Goal: Share content

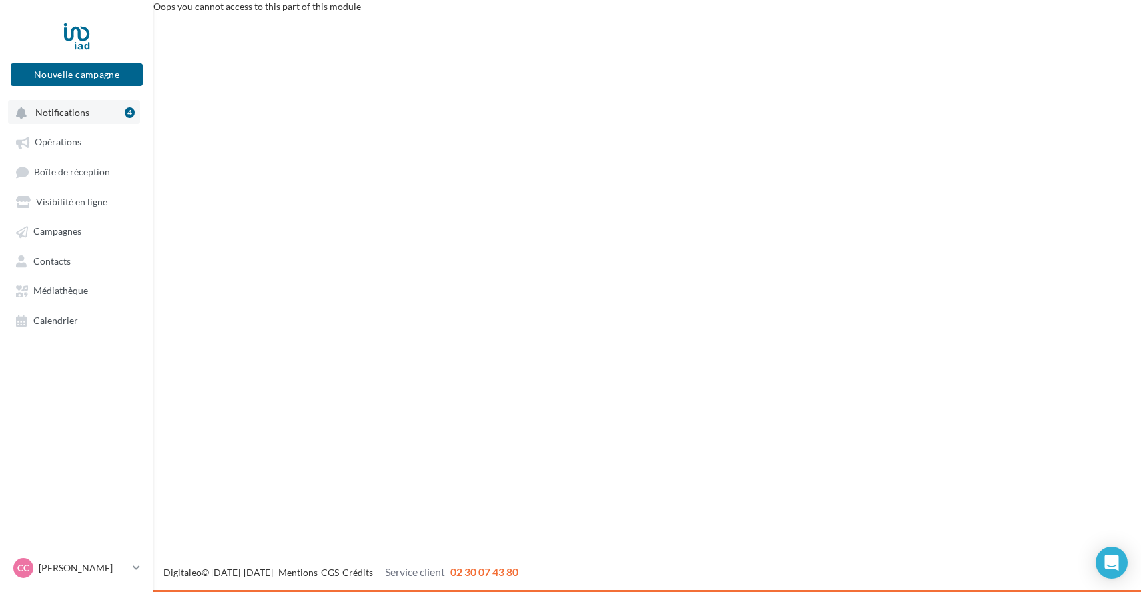
click at [65, 119] on button "Notifications 4" at bounding box center [74, 112] width 132 height 24
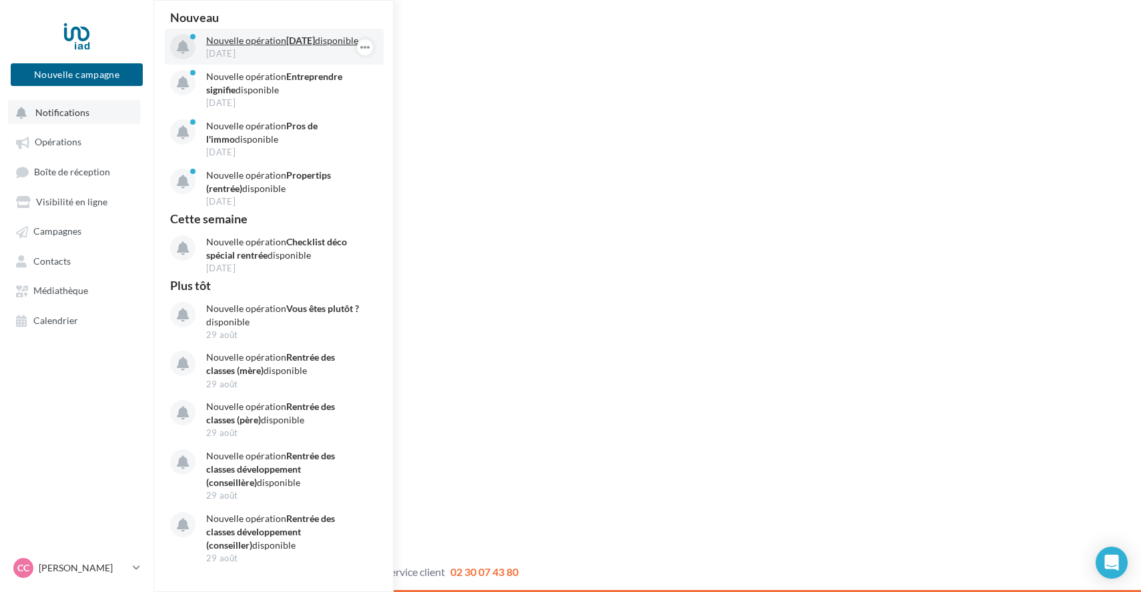
click at [260, 59] on div "[DATE]" at bounding box center [283, 53] width 155 height 12
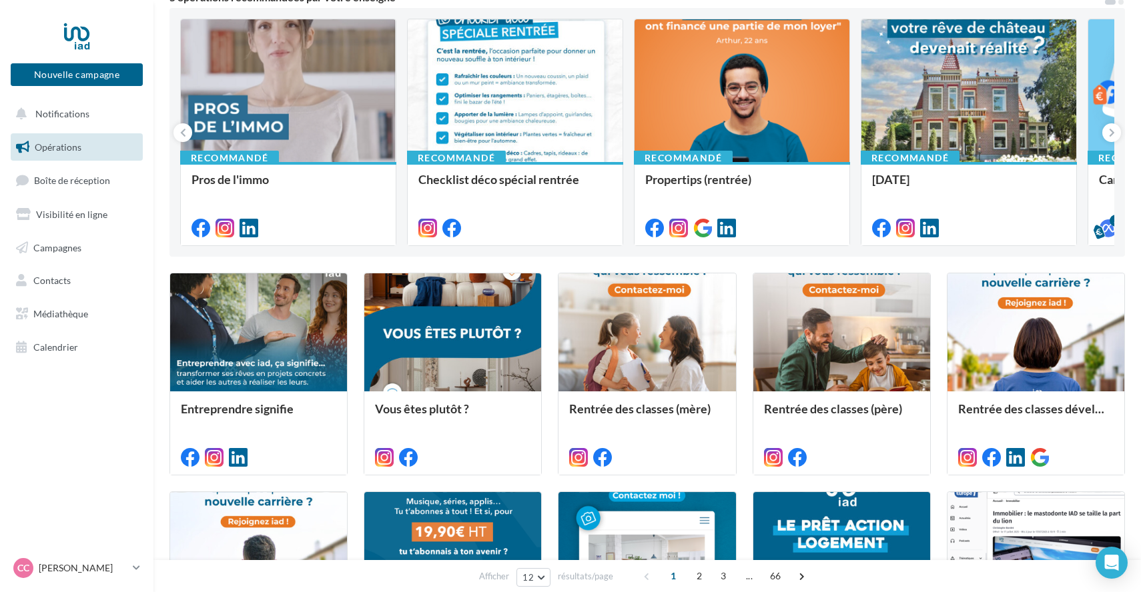
scroll to position [137, 0]
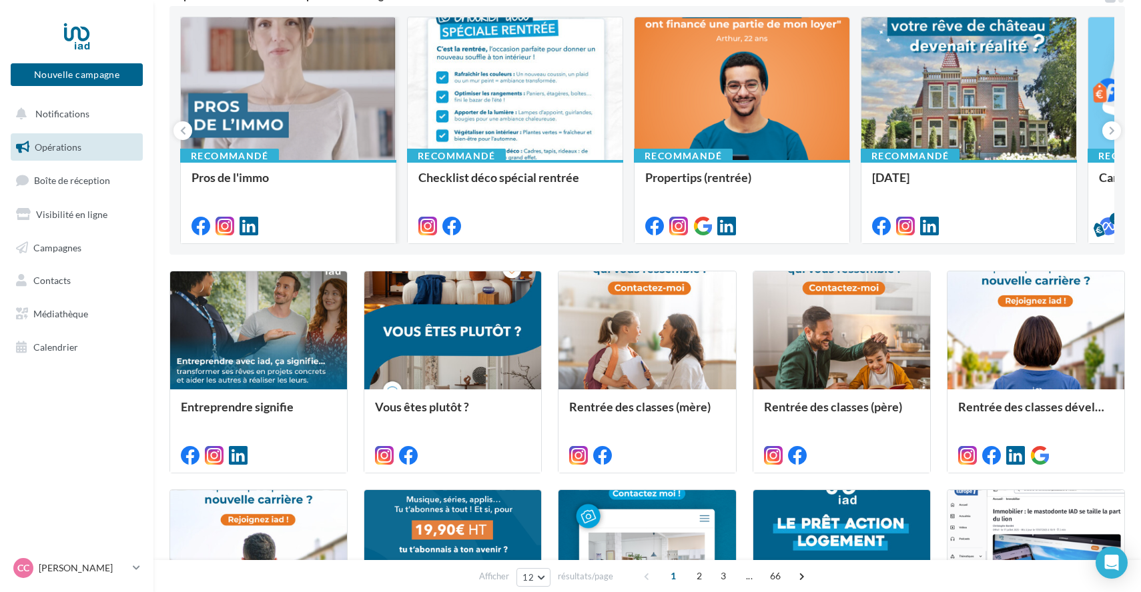
click at [296, 104] on div at bounding box center [288, 89] width 215 height 144
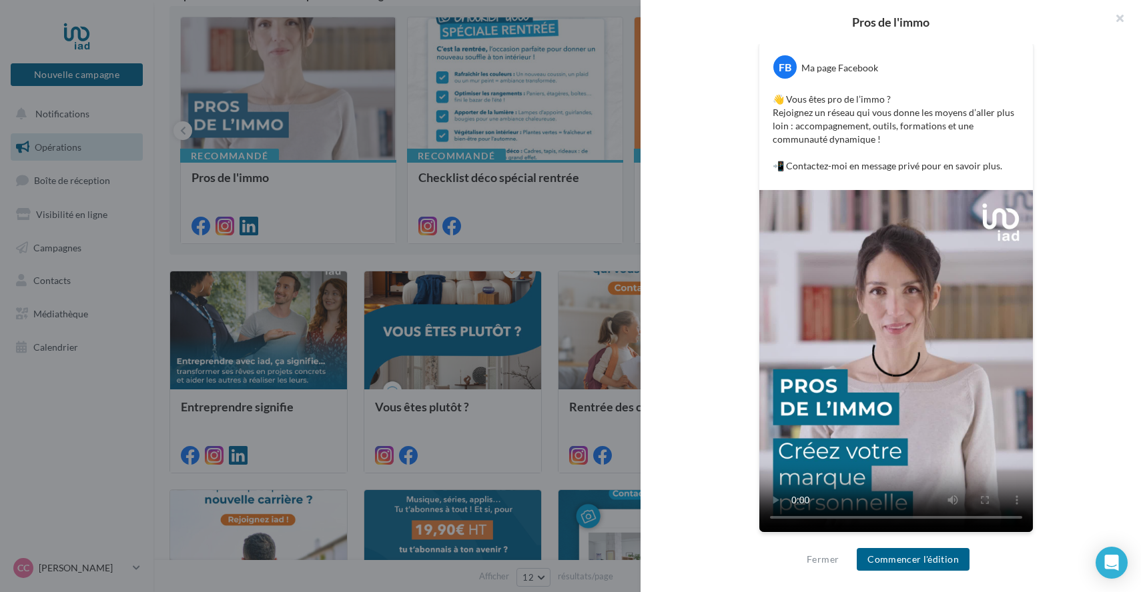
scroll to position [237, 0]
click at [1122, 19] on button "button" at bounding box center [1113, 20] width 53 height 40
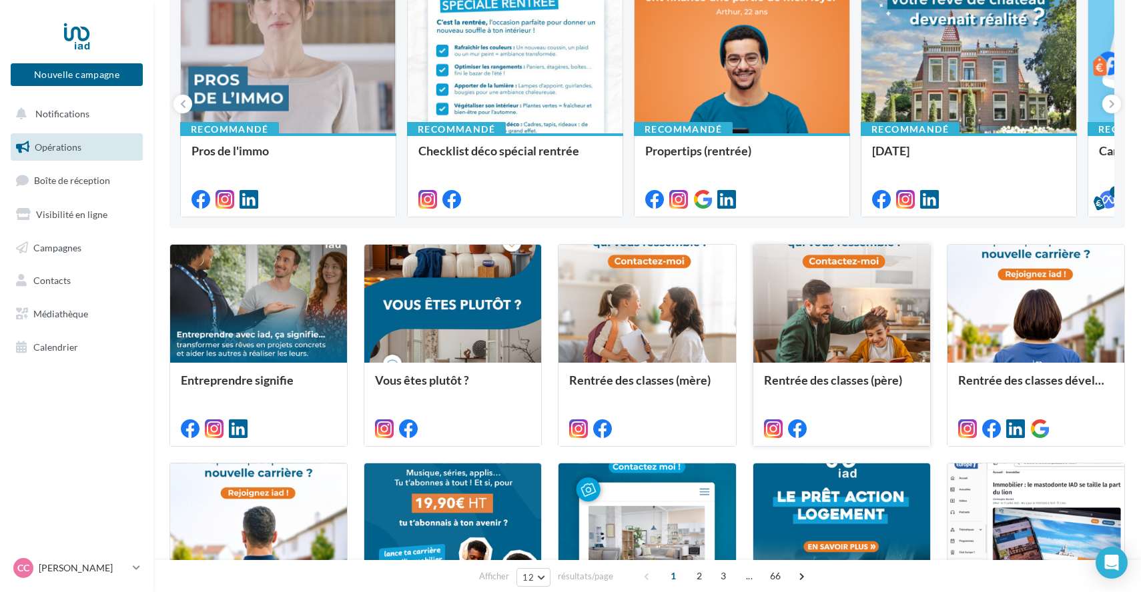
scroll to position [173, 0]
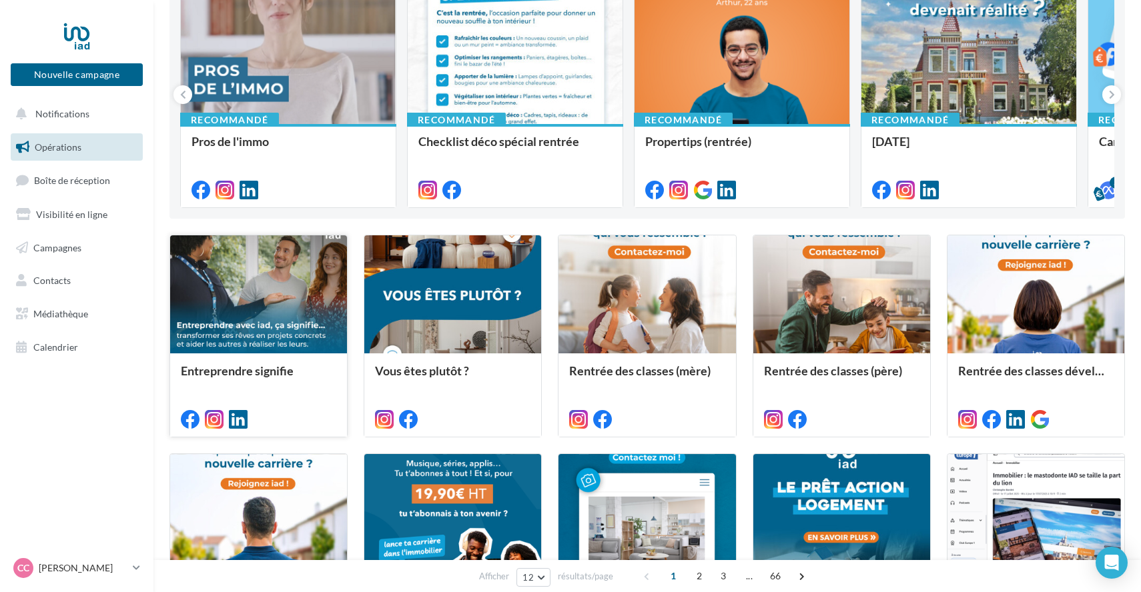
click at [292, 317] on div at bounding box center [258, 295] width 177 height 119
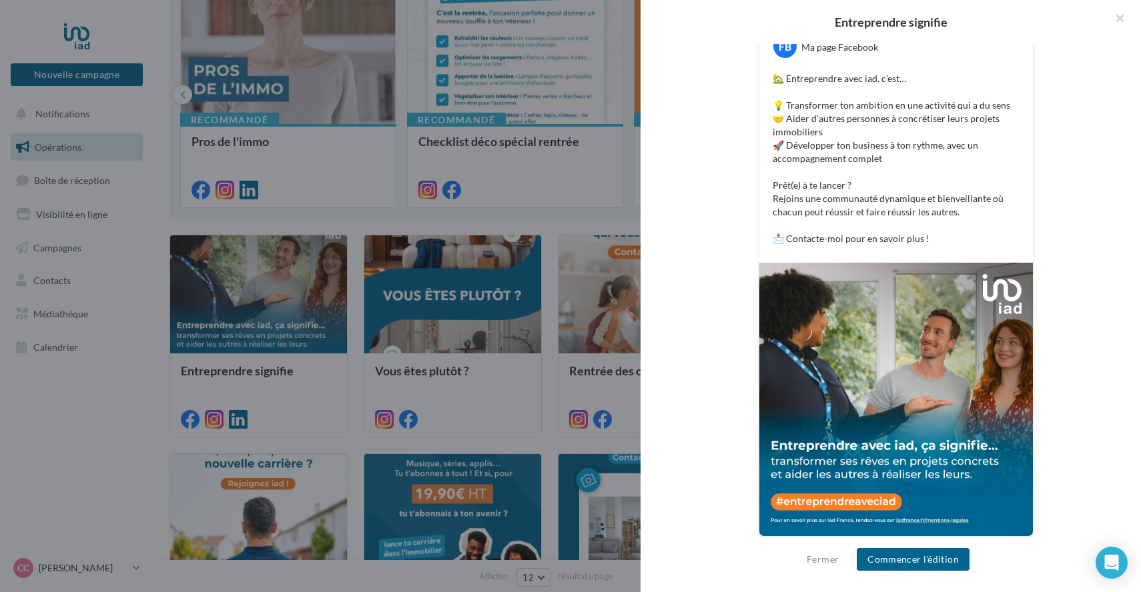
scroll to position [262, 0]
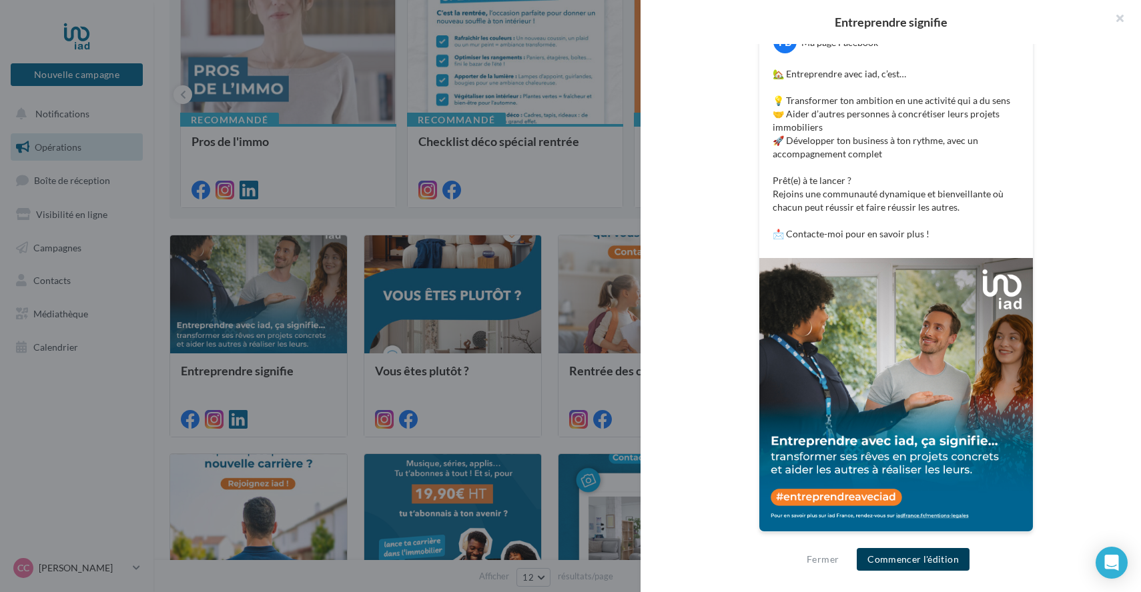
click at [914, 562] on button "Commencer l'édition" at bounding box center [913, 559] width 113 height 23
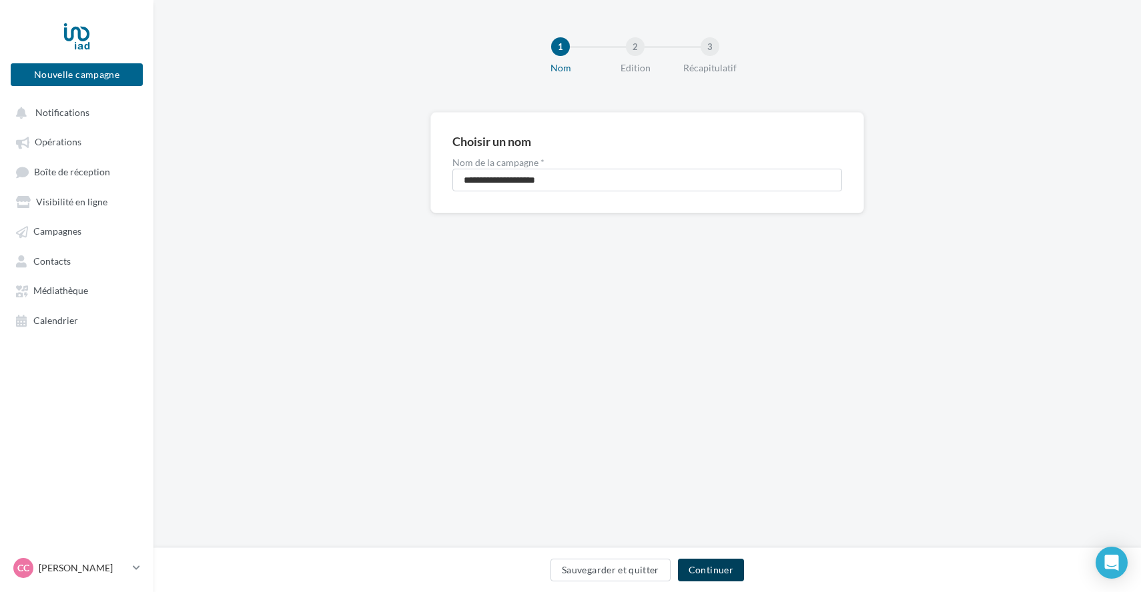
click at [707, 569] on button "Continuer" at bounding box center [711, 570] width 66 height 23
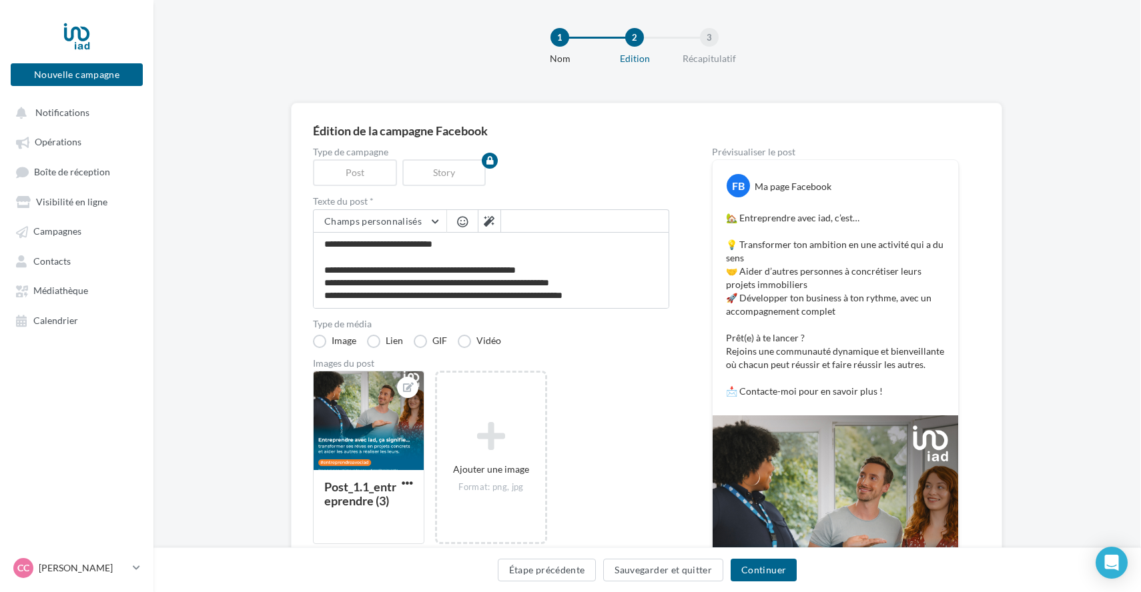
scroll to position [0, 1]
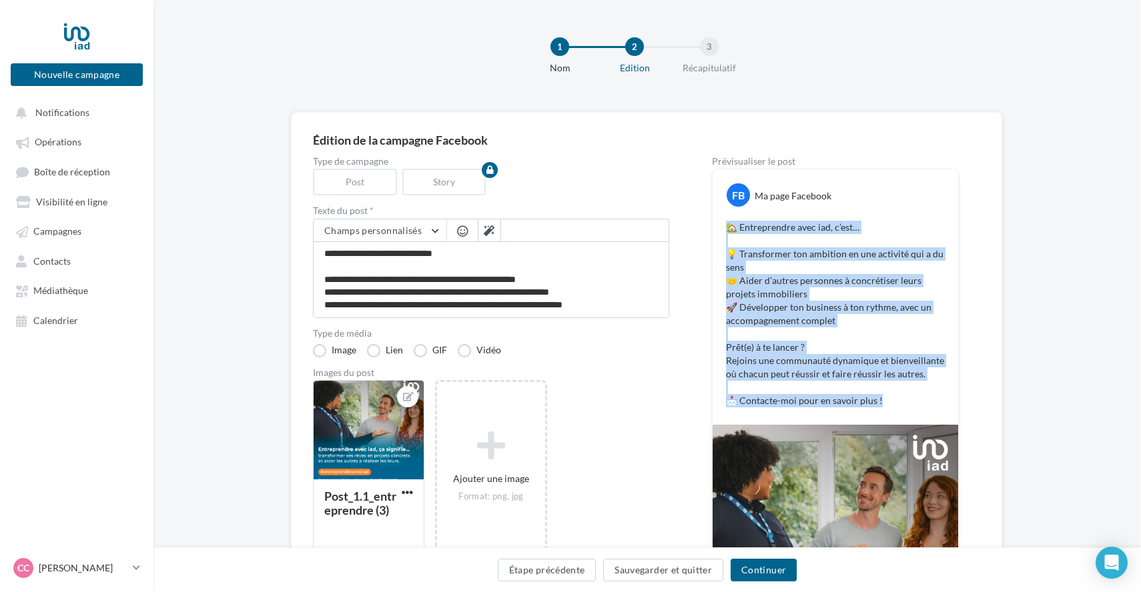
drag, startPoint x: 895, startPoint y: 400, endPoint x: 712, endPoint y: 227, distance: 252.0
click at [713, 227] on div "FB Ma page Facebook 🏡 Entreprendre avec iad, c’est… 💡 Transformer ton ambition …" at bounding box center [836, 297] width 246 height 256
copy p "🏡 Entreprendre avec iad, c’est… 💡 Transformer ton ambition en une activité qui …"
